Goal: Task Accomplishment & Management: Manage account settings

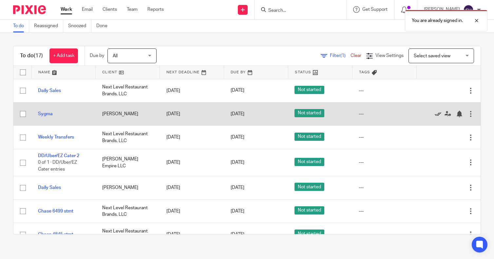
click at [435, 115] on icon at bounding box center [438, 114] width 7 height 7
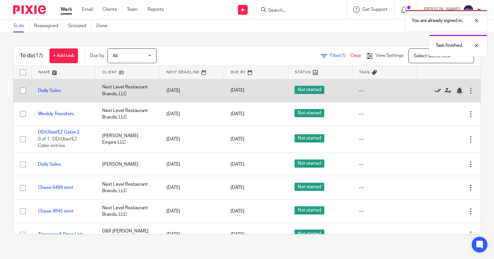
click at [435, 90] on icon at bounding box center [438, 91] width 7 height 7
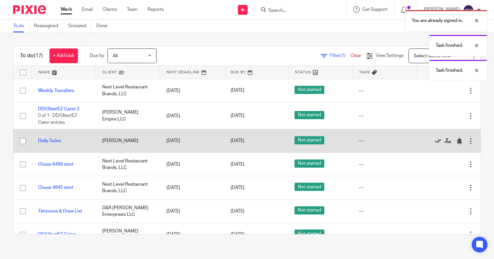
click at [435, 141] on icon at bounding box center [438, 141] width 7 height 7
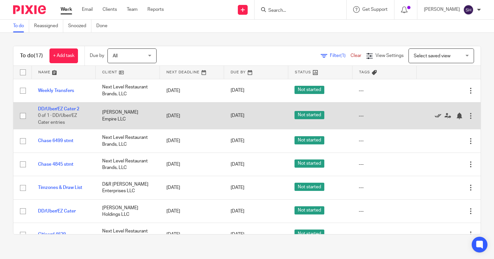
click at [435, 115] on icon at bounding box center [438, 116] width 7 height 7
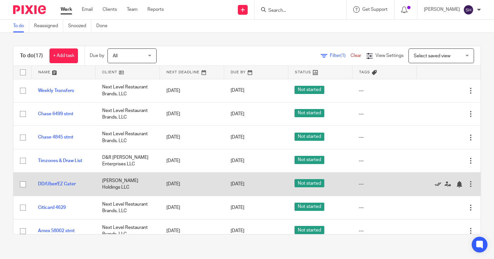
click at [435, 185] on icon at bounding box center [438, 184] width 7 height 7
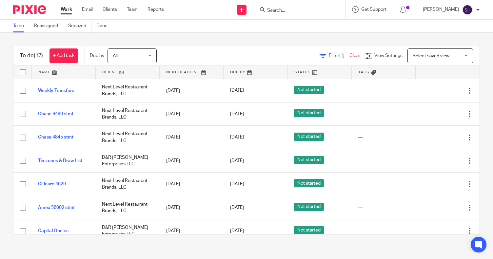
click at [202, 38] on div "To do (17) + Add task Due by All All Today Tomorrow This week Next week This mo…" at bounding box center [246, 140] width 493 height 215
click at [253, 40] on div "To do (17) + Add task Due by All All Today Tomorrow This week Next week This mo…" at bounding box center [246, 140] width 493 height 215
click at [244, 8] on icon at bounding box center [242, 10] width 4 height 4
click at [244, 41] on link "Create task" at bounding box center [253, 40] width 46 height 10
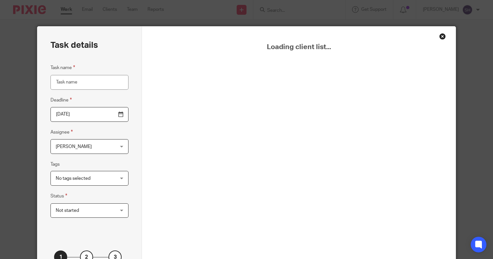
click at [71, 83] on input "Task name" at bounding box center [89, 82] width 78 height 15
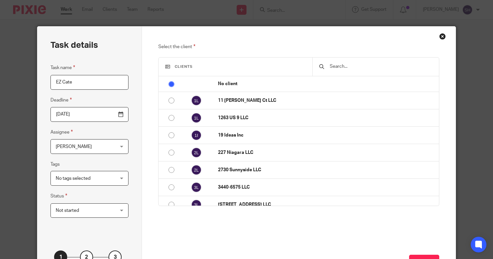
click at [71, 83] on input "EZ Cate" at bounding box center [89, 82] width 78 height 15
type input "EZ Cate"
click at [118, 115] on input "2025-09-15" at bounding box center [89, 114] width 78 height 15
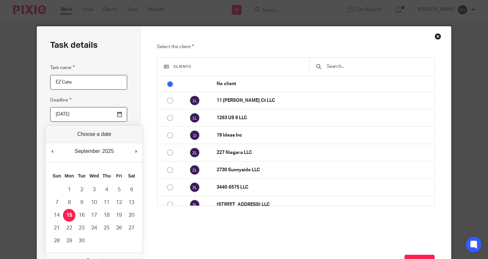
click at [141, 93] on div "Select the client Clients No client 11 Sean Riley Ct LLC 1263 US 9 LLC 19 Ideas…" at bounding box center [296, 156] width 311 height 259
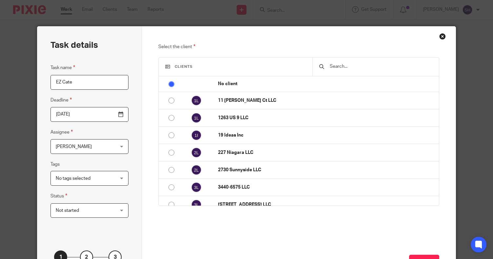
click at [356, 67] on input "text" at bounding box center [380, 66] width 103 height 7
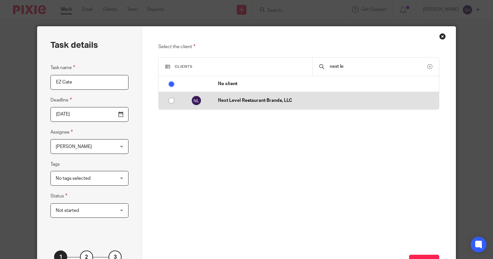
type input "next le"
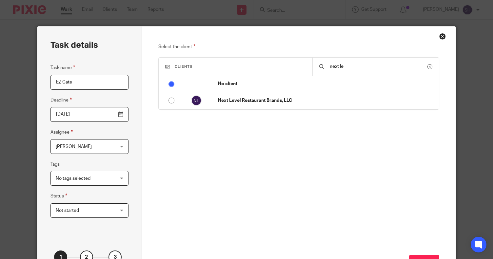
drag, startPoint x: 167, startPoint y: 100, endPoint x: 282, endPoint y: 152, distance: 126.9
click at [167, 100] on input "radio" at bounding box center [171, 100] width 12 height 12
radio input "false"
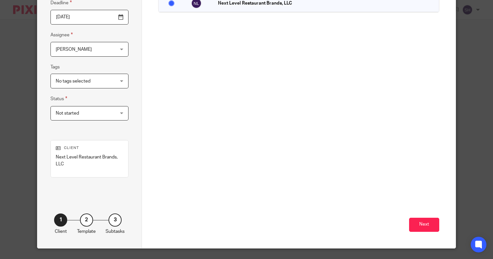
scroll to position [98, 0]
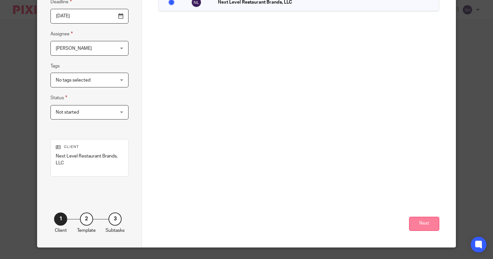
click at [423, 224] on button "Next" at bounding box center [424, 224] width 30 height 14
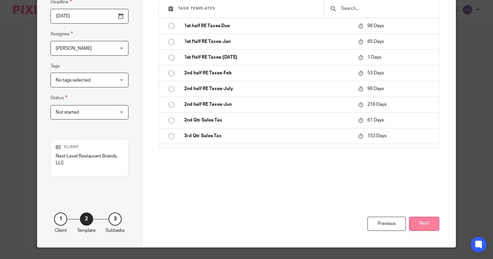
click at [421, 226] on button "Next" at bounding box center [424, 224] width 30 height 14
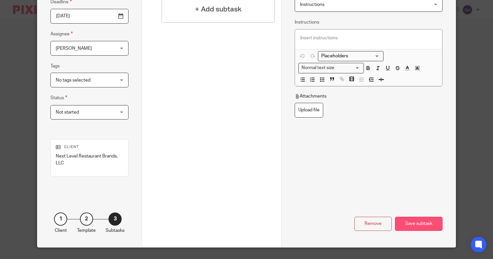
click at [419, 226] on div "Save subtask" at bounding box center [419, 224] width 48 height 14
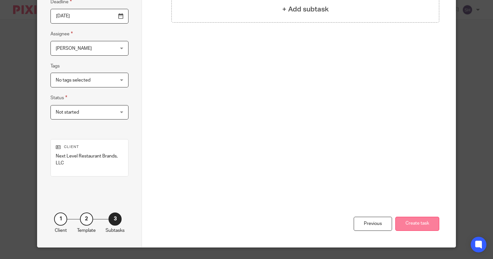
click at [413, 218] on button "Create task" at bounding box center [417, 224] width 44 height 14
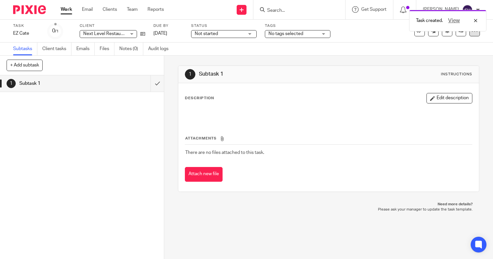
click at [471, 34] on icon at bounding box center [474, 31] width 7 height 7
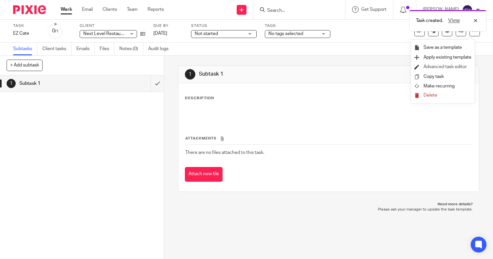
click at [445, 67] on link "Advanced task editor" at bounding box center [445, 67] width 43 height 5
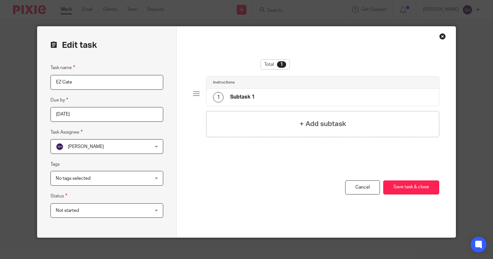
click at [441, 35] on div "Close this dialog window" at bounding box center [442, 36] width 7 height 7
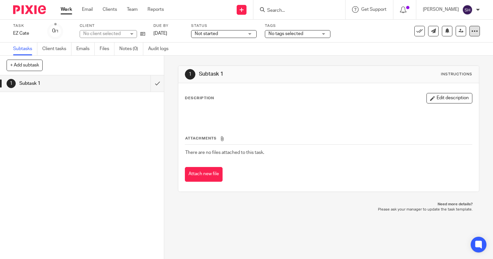
click at [471, 28] on icon at bounding box center [474, 31] width 7 height 7
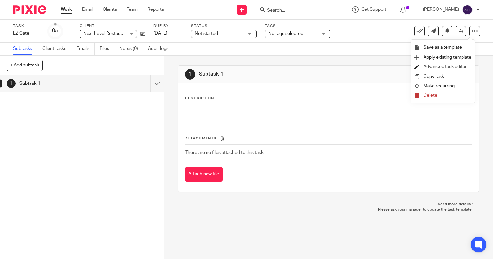
click at [438, 68] on link "Advanced task editor" at bounding box center [445, 67] width 43 height 5
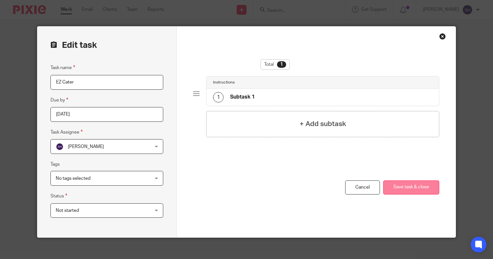
type input "EZ Cater"
click at [410, 186] on button "Save task & close" at bounding box center [411, 188] width 56 height 14
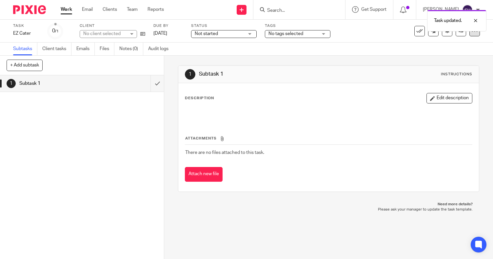
click at [471, 33] on icon at bounding box center [474, 31] width 7 height 7
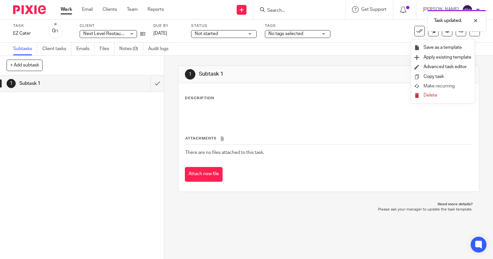
click at [450, 85] on span "Make recurring" at bounding box center [439, 86] width 31 height 5
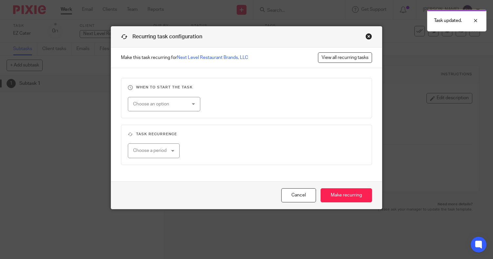
click at [177, 103] on div "Choose an option" at bounding box center [159, 104] width 53 height 14
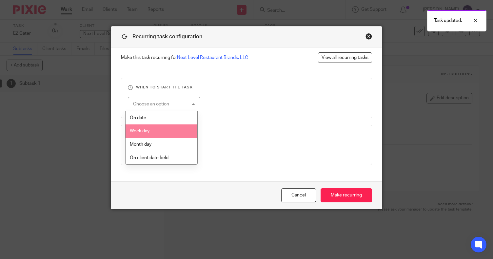
click at [147, 132] on span "Week day" at bounding box center [140, 131] width 20 height 5
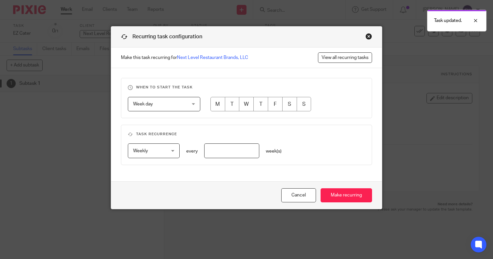
click at [215, 102] on input "radio" at bounding box center [217, 104] width 15 height 15
radio input "true"
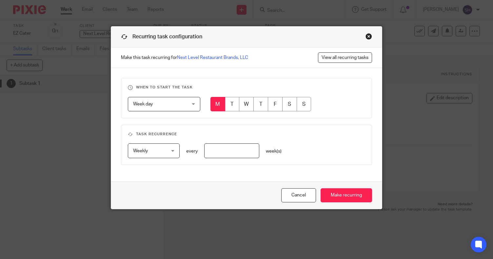
click at [217, 151] on input "number" at bounding box center [231, 151] width 55 height 15
type input "1"
click at [339, 194] on input "Make recurring" at bounding box center [346, 196] width 51 height 14
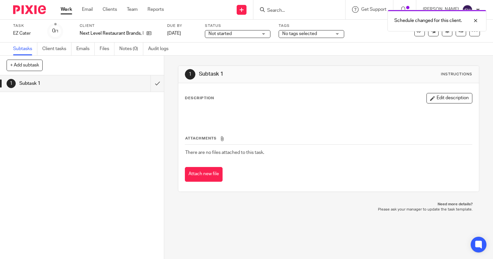
click at [66, 9] on link "Work" at bounding box center [66, 9] width 11 height 7
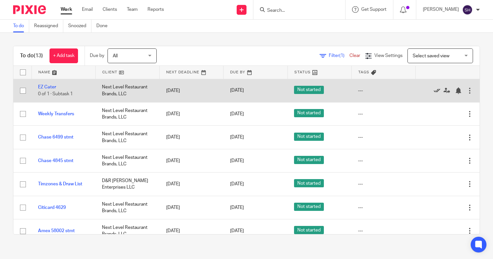
click at [434, 90] on icon at bounding box center [437, 91] width 7 height 7
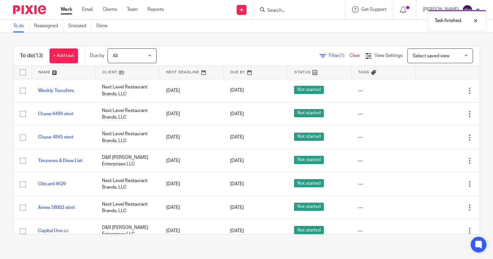
click at [251, 8] on div "Task finished." at bounding box center [367, 19] width 240 height 25
click at [253, 10] on div "Task finished." at bounding box center [367, 19] width 240 height 25
click at [207, 41] on div "To do (13) + Add task Due by All All [DATE] [DATE] This week Next week This mon…" at bounding box center [246, 140] width 493 height 215
click at [244, 10] on icon at bounding box center [242, 10] width 4 height 4
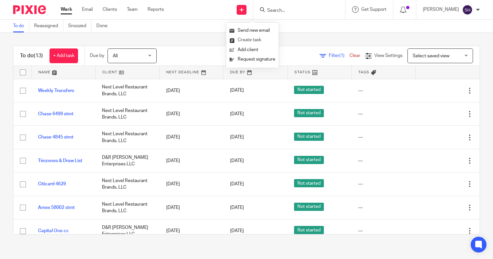
click at [255, 41] on link "Create task" at bounding box center [253, 40] width 46 height 10
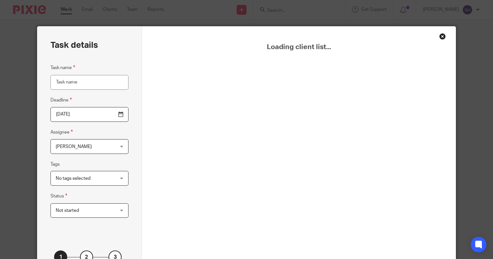
click at [89, 78] on input "Task name" at bounding box center [89, 82] width 78 height 15
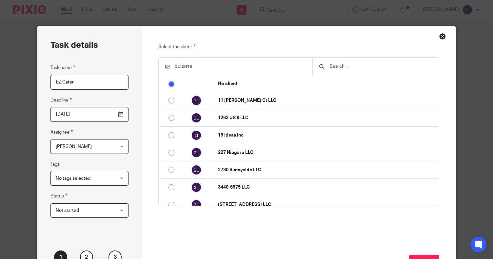
type input "EZ Cater"
click at [349, 64] on input "text" at bounding box center [380, 66] width 103 height 7
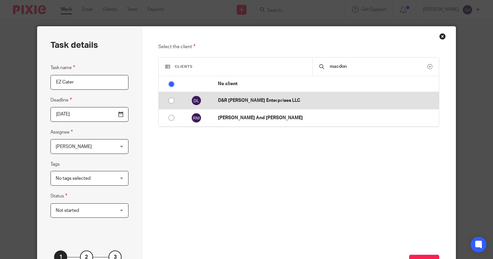
type input "macdon"
click at [167, 100] on input "radio" at bounding box center [171, 100] width 12 height 12
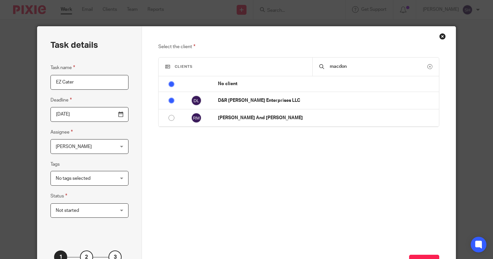
radio input "false"
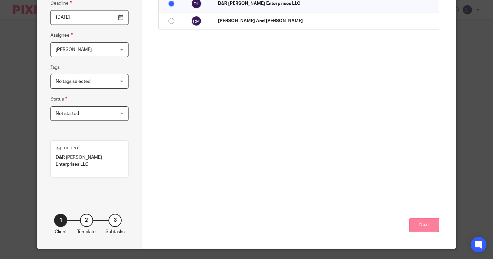
scroll to position [106, 0]
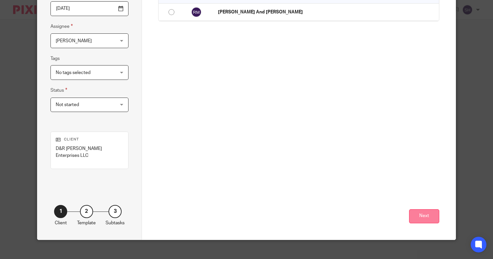
click at [424, 210] on button "Next" at bounding box center [424, 217] width 30 height 14
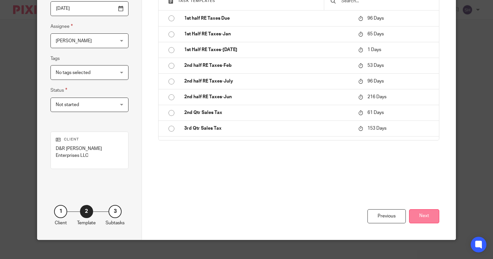
click at [422, 210] on button "Next" at bounding box center [424, 217] width 30 height 14
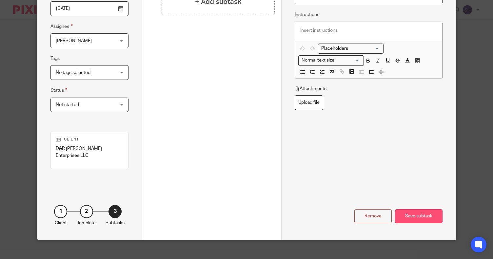
click at [413, 212] on div "Save subtask" at bounding box center [419, 217] width 48 height 14
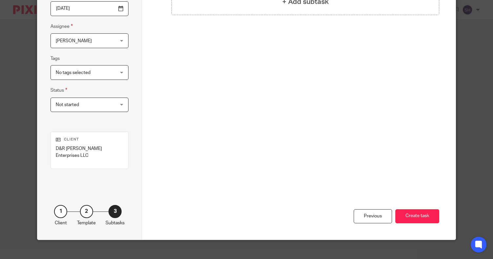
drag, startPoint x: 416, startPoint y: 210, endPoint x: 441, endPoint y: 188, distance: 33.7
click at [416, 210] on button "Create task" at bounding box center [417, 217] width 44 height 14
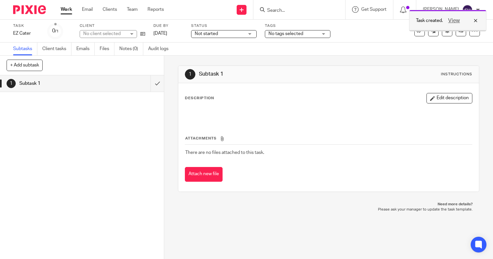
click at [469, 30] on div at bounding box center [447, 30] width 77 height 1
click at [471, 30] on icon at bounding box center [474, 31] width 7 height 7
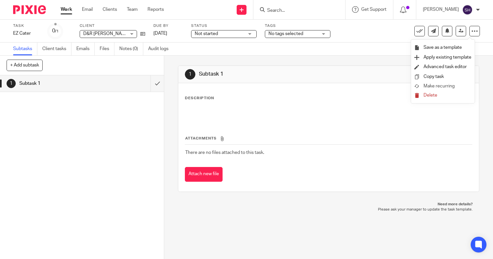
click at [443, 82] on li "Make recurring" at bounding box center [442, 87] width 57 height 10
click at [426, 85] on span "Make recurring" at bounding box center [439, 86] width 31 height 5
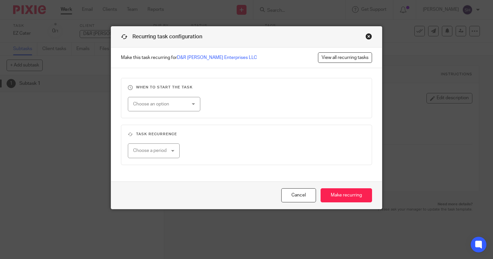
click at [185, 101] on div "Choose an option" at bounding box center [164, 104] width 72 height 15
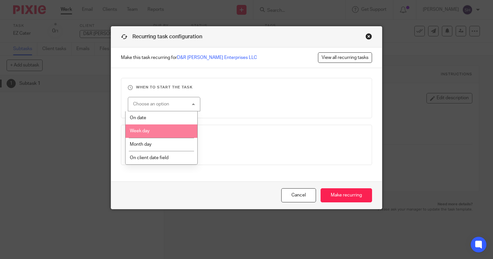
click at [174, 132] on li "Week day" at bounding box center [162, 131] width 72 height 13
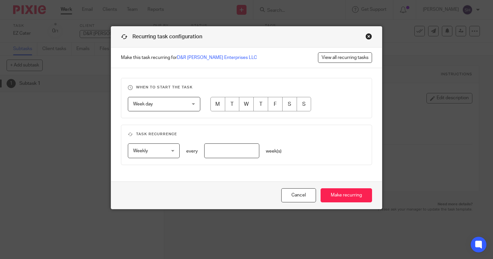
click at [215, 103] on input "radio" at bounding box center [217, 104] width 15 height 15
radio input "true"
click at [216, 146] on input "number" at bounding box center [231, 151] width 55 height 15
type input "1"
click at [346, 195] on input "Make recurring" at bounding box center [346, 196] width 51 height 14
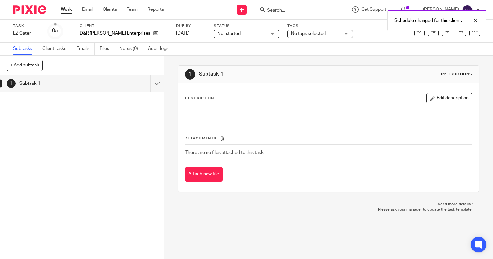
click at [64, 9] on link "Work" at bounding box center [66, 9] width 11 height 7
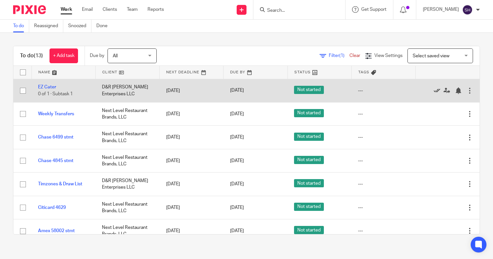
click at [434, 89] on icon at bounding box center [437, 91] width 7 height 7
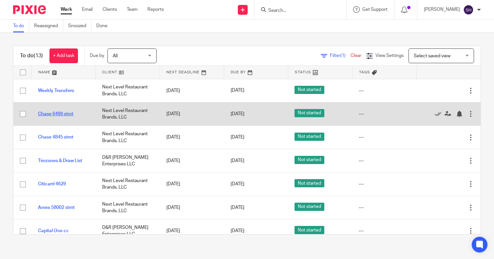
click at [49, 114] on link "Chase 6499 stmt" at bounding box center [55, 114] width 35 height 5
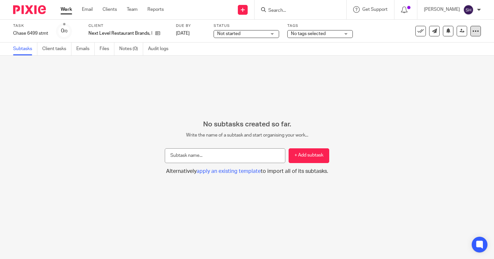
click at [473, 32] on icon at bounding box center [476, 31] width 7 height 7
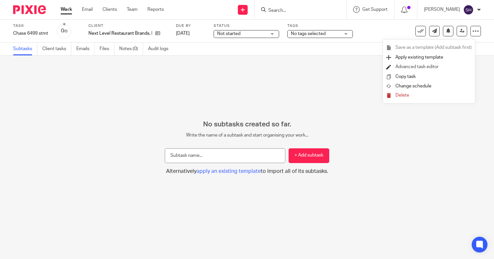
click at [429, 67] on link "Advanced task editor" at bounding box center [417, 67] width 43 height 5
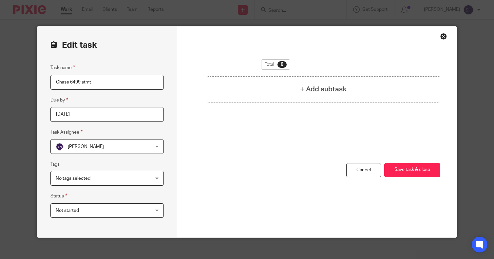
click at [121, 110] on input "2025-09-16" at bounding box center [106, 114] width 113 height 15
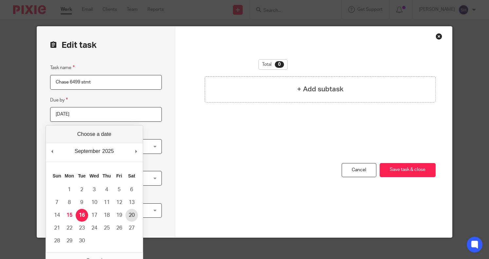
type input "[DATE]"
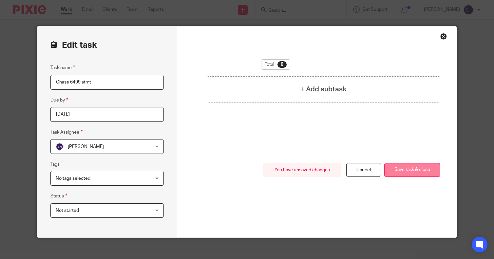
click at [419, 168] on button "Save task & close" at bounding box center [413, 170] width 56 height 14
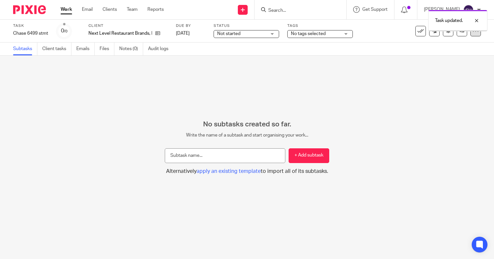
click at [473, 32] on icon at bounding box center [476, 31] width 7 height 7
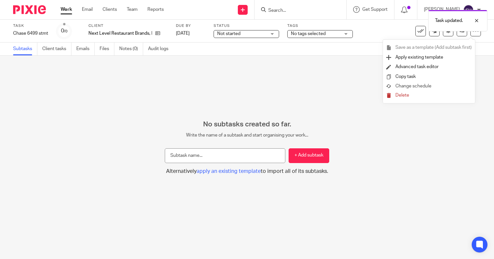
click at [432, 84] on link "Change schedule" at bounding box center [430, 86] width 86 height 7
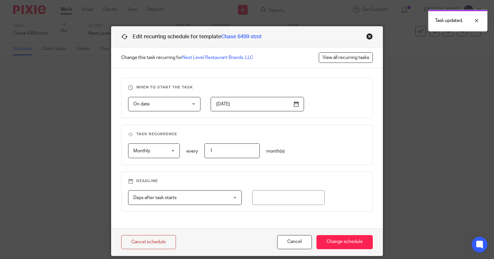
click at [248, 104] on input "2025-08-20" at bounding box center [257, 104] width 93 height 15
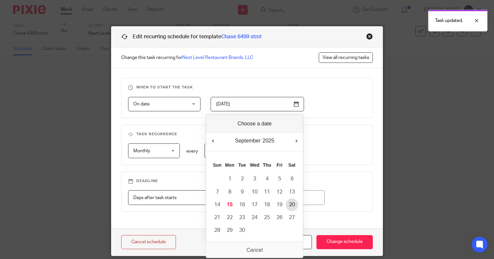
type input "[DATE]"
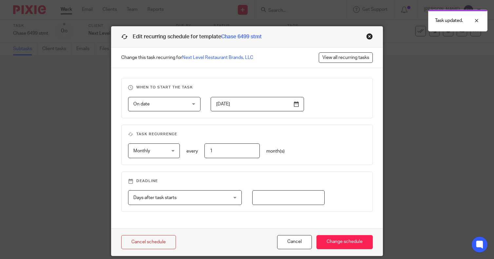
click at [286, 199] on input "number" at bounding box center [288, 197] width 72 height 15
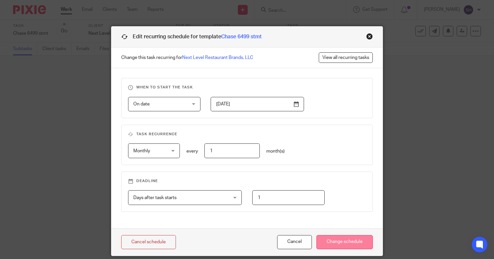
type input "1"
click at [330, 241] on input "Change schedule" at bounding box center [345, 242] width 56 height 14
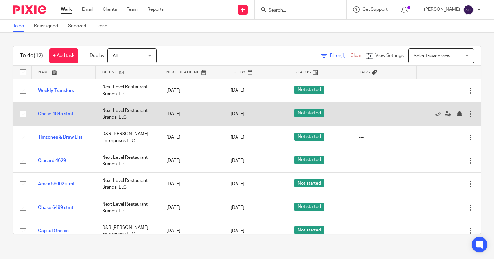
click at [55, 114] on link "Chase 4845 stmt" at bounding box center [55, 114] width 35 height 5
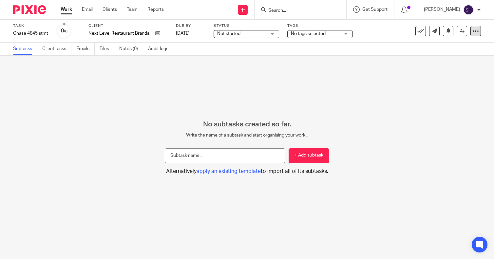
click at [473, 32] on icon at bounding box center [476, 31] width 7 height 7
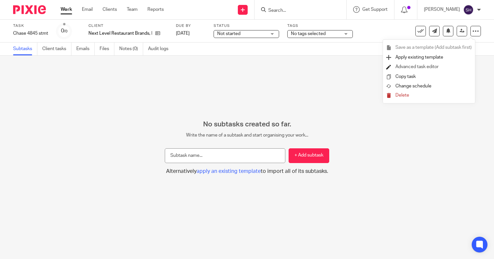
click at [437, 65] on link "Advanced task editor" at bounding box center [417, 67] width 43 height 5
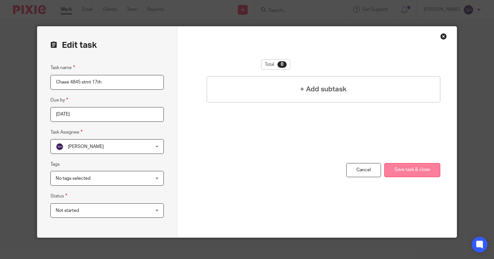
type input "Chase 4845 stmt 17th"
click at [403, 170] on button "Save task & close" at bounding box center [413, 170] width 56 height 14
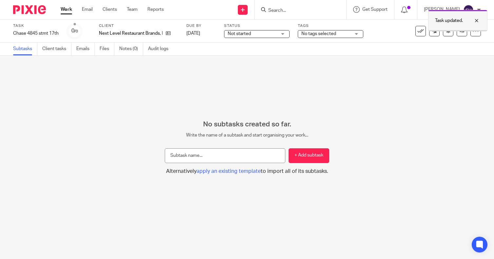
click at [472, 31] on div "Task updated." at bounding box center [458, 21] width 59 height 22
click at [471, 30] on div at bounding box center [476, 31] width 10 height 10
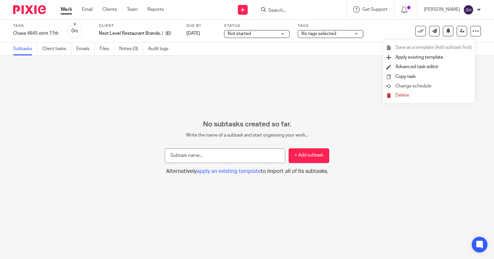
click at [431, 86] on span "Change schedule" at bounding box center [414, 86] width 36 height 5
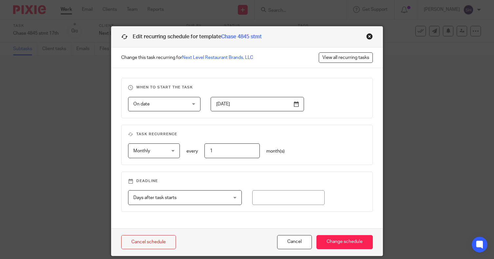
click at [261, 104] on input "2025-07-18" at bounding box center [257, 104] width 93 height 15
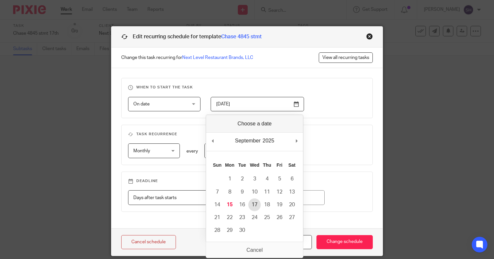
type input "[DATE]"
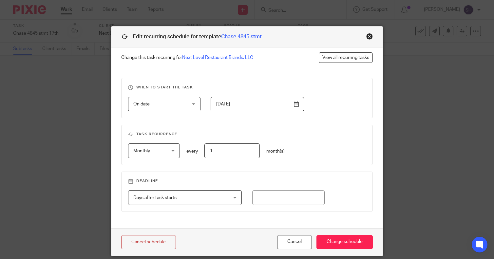
click at [233, 147] on input "1" at bounding box center [232, 151] width 55 height 15
click at [275, 201] on input "number" at bounding box center [288, 197] width 72 height 15
type input "1"
click at [339, 242] on input "Change schedule" at bounding box center [345, 242] width 56 height 14
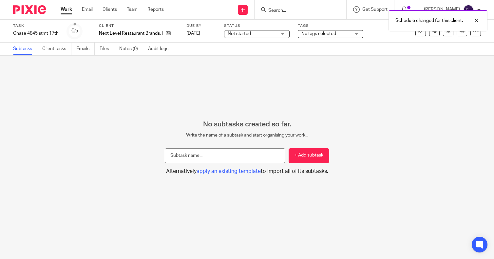
click at [66, 9] on link "Work" at bounding box center [66, 9] width 11 height 7
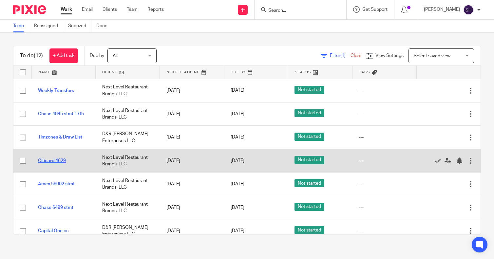
click at [55, 162] on link "Citicard 4629" at bounding box center [52, 161] width 28 height 5
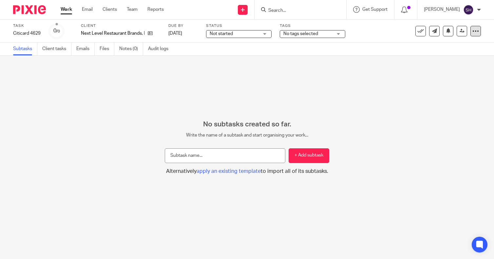
click at [475, 32] on div at bounding box center [476, 31] width 10 height 10
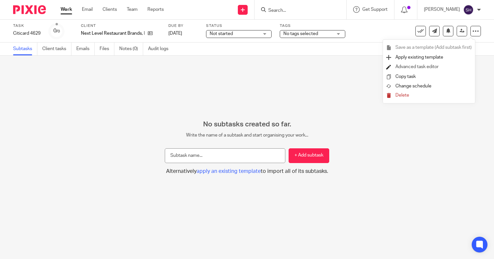
click at [420, 67] on link "Advanced task editor" at bounding box center [417, 67] width 43 height 5
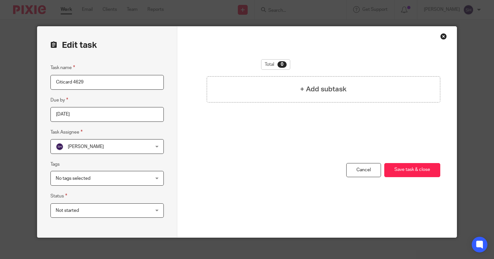
click at [113, 84] on input "Citicard 4629" at bounding box center [106, 82] width 113 height 15
type input "Citicard 4629 20th"
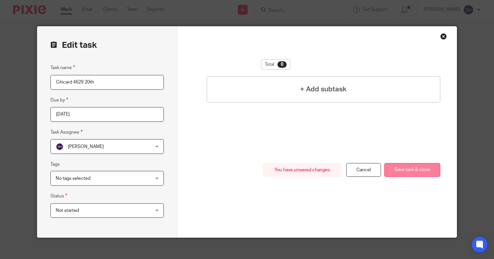
click at [424, 170] on button "Save task & close" at bounding box center [413, 170] width 56 height 14
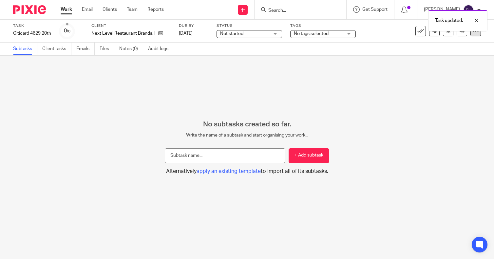
click at [473, 33] on icon at bounding box center [476, 31] width 7 height 7
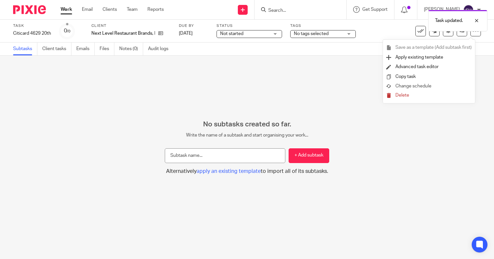
click at [423, 86] on span "Change schedule" at bounding box center [414, 86] width 36 height 5
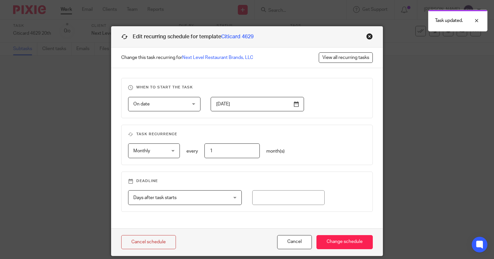
click at [294, 107] on input "[DATE]" at bounding box center [257, 104] width 93 height 15
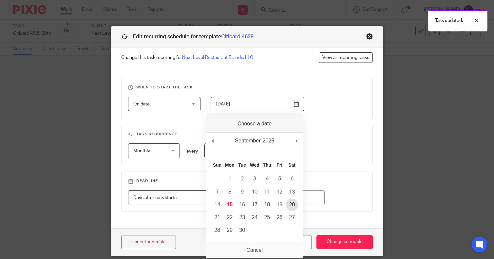
type input "2025-09-20"
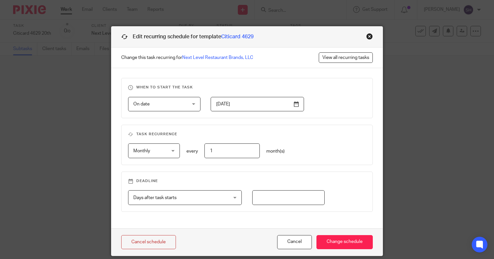
click at [261, 195] on input "number" at bounding box center [288, 197] width 72 height 15
type input "1"
click at [338, 241] on input "Change schedule" at bounding box center [345, 242] width 56 height 14
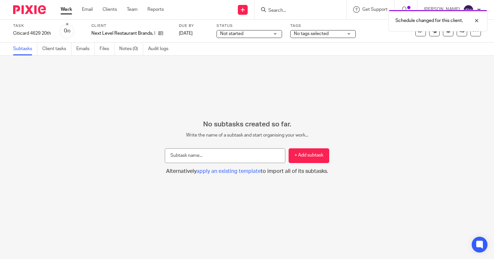
click at [68, 10] on link "Work" at bounding box center [66, 9] width 11 height 7
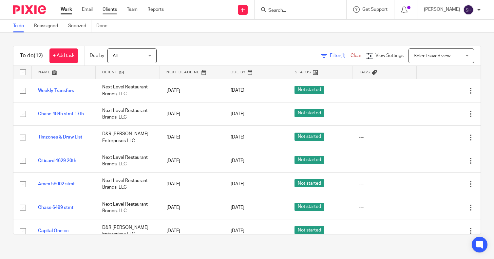
click at [108, 10] on link "Clients" at bounding box center [110, 9] width 14 height 7
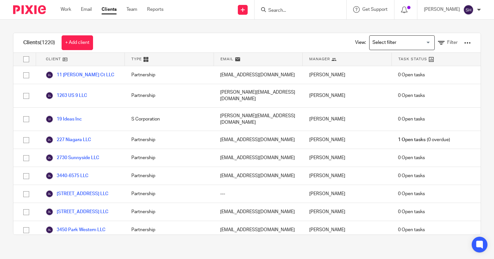
click at [292, 10] on input "Search" at bounding box center [297, 11] width 59 height 6
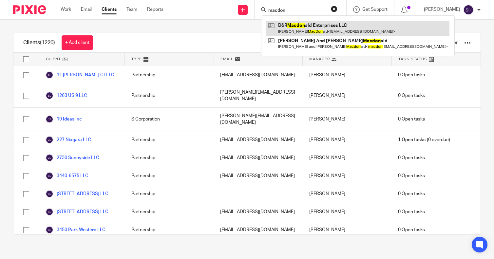
type input "macdon"
click at [318, 30] on link at bounding box center [358, 28] width 183 height 15
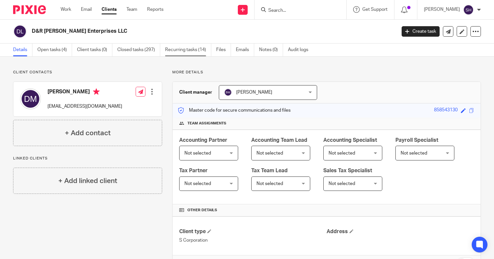
click at [187, 48] on link "Recurring tasks (14)" at bounding box center [188, 50] width 46 height 13
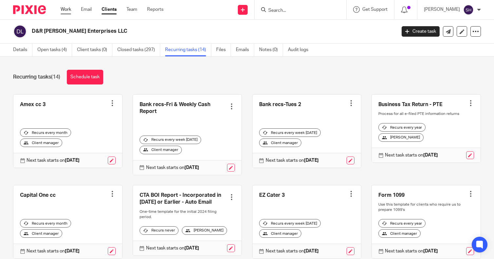
click at [68, 10] on link "Work" at bounding box center [66, 9] width 10 height 7
